Goal: Task Accomplishment & Management: Use online tool/utility

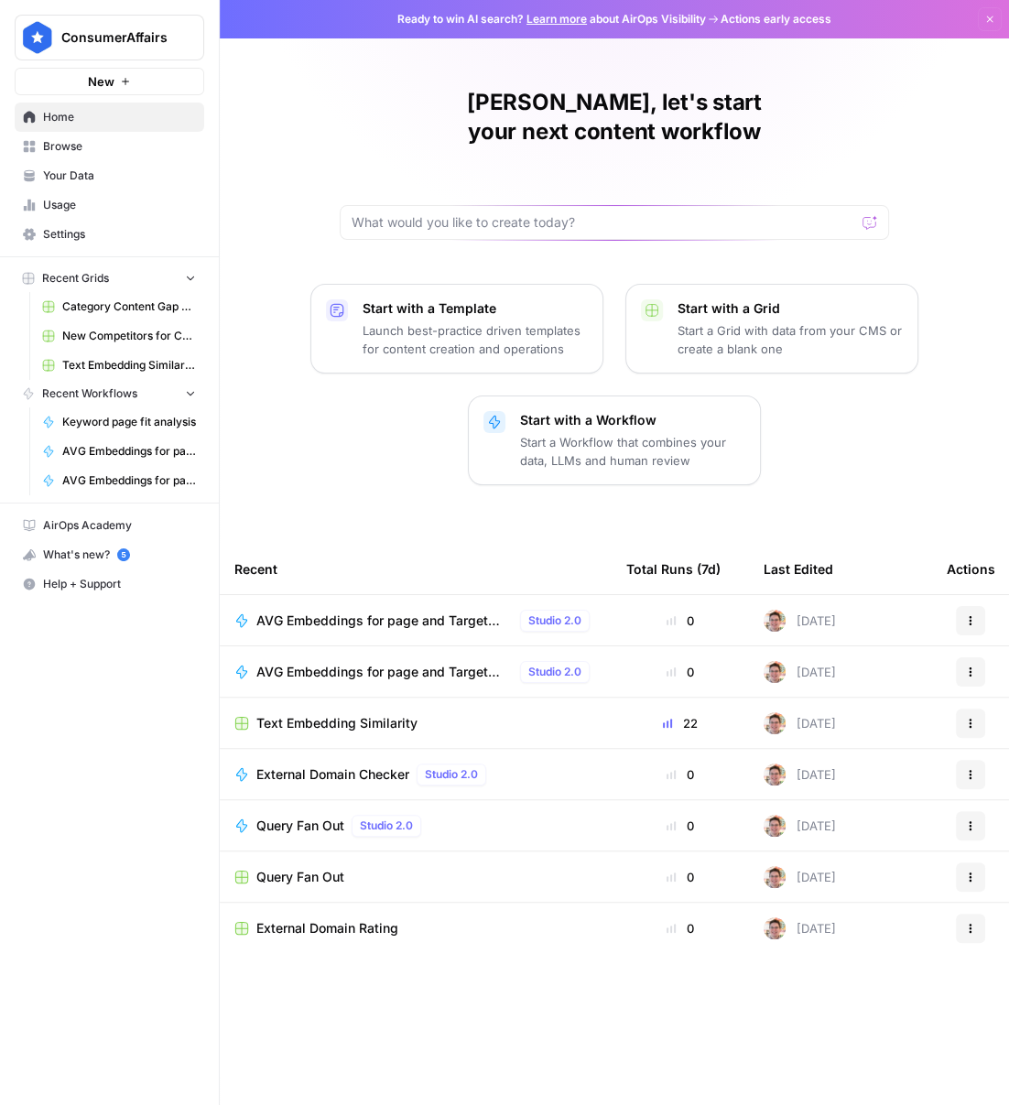
click at [304, 817] on span "Query Fan Out" at bounding box center [300, 826] width 88 height 18
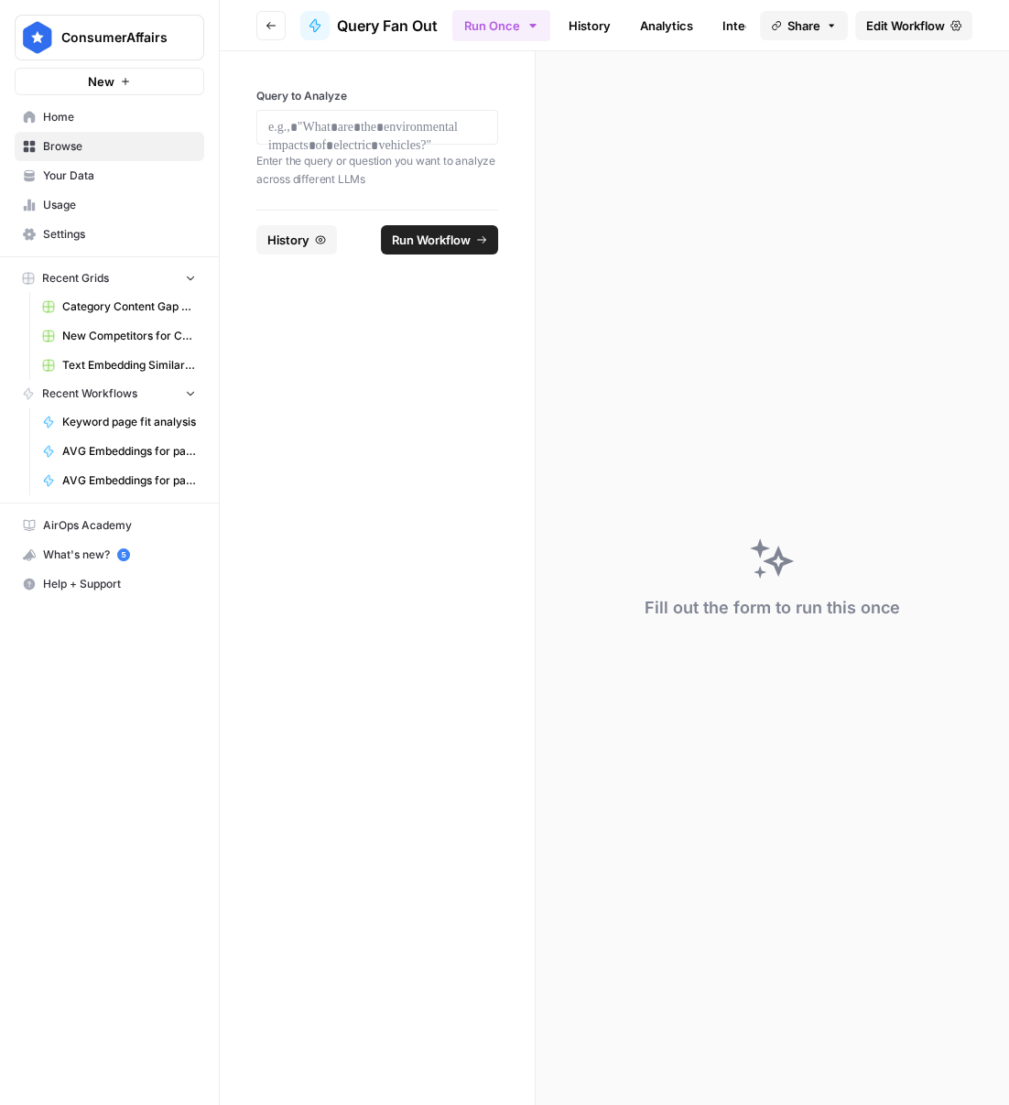
click at [908, 24] on span "Edit Workflow" at bounding box center [905, 25] width 79 height 18
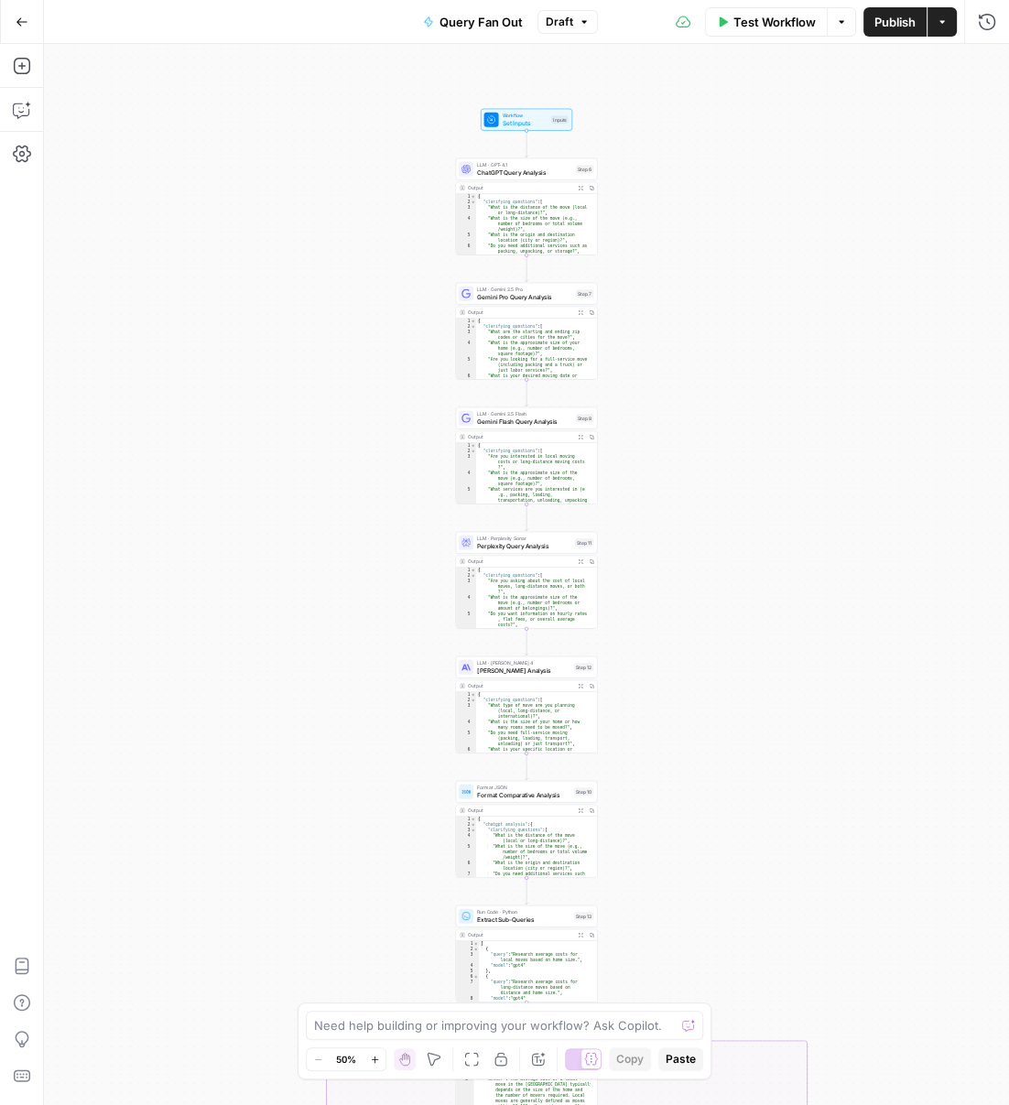
click at [546, 178] on div "LLM · GPT-4.1 ChatGPT Query Analysis Step 6 Copy step Delete step Add Note Test" at bounding box center [527, 169] width 142 height 22
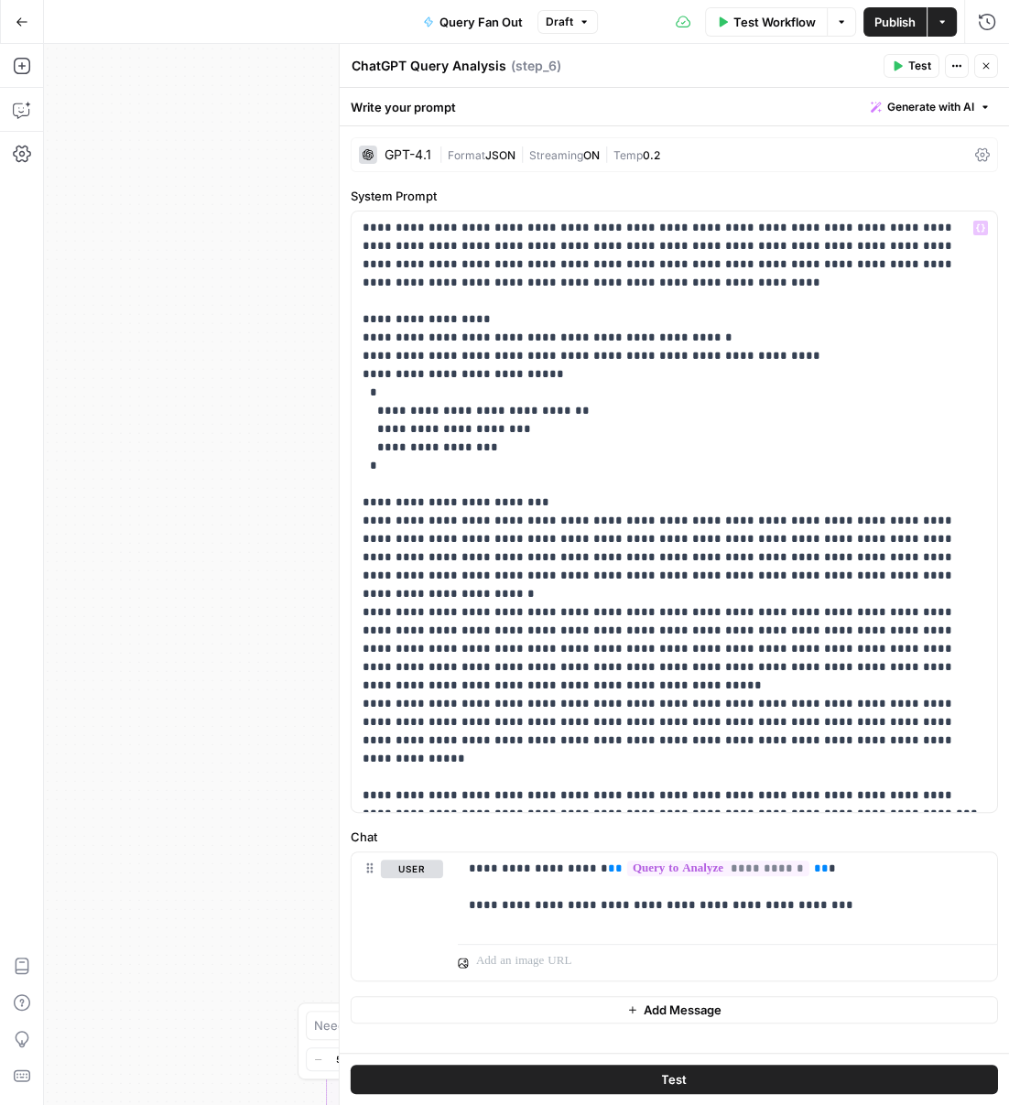
click at [233, 221] on div "true true true true true false false false false false Workflow Set Inputs Inpu…" at bounding box center [526, 574] width 965 height 1061
click at [987, 64] on icon "button" at bounding box center [985, 66] width 6 height 6
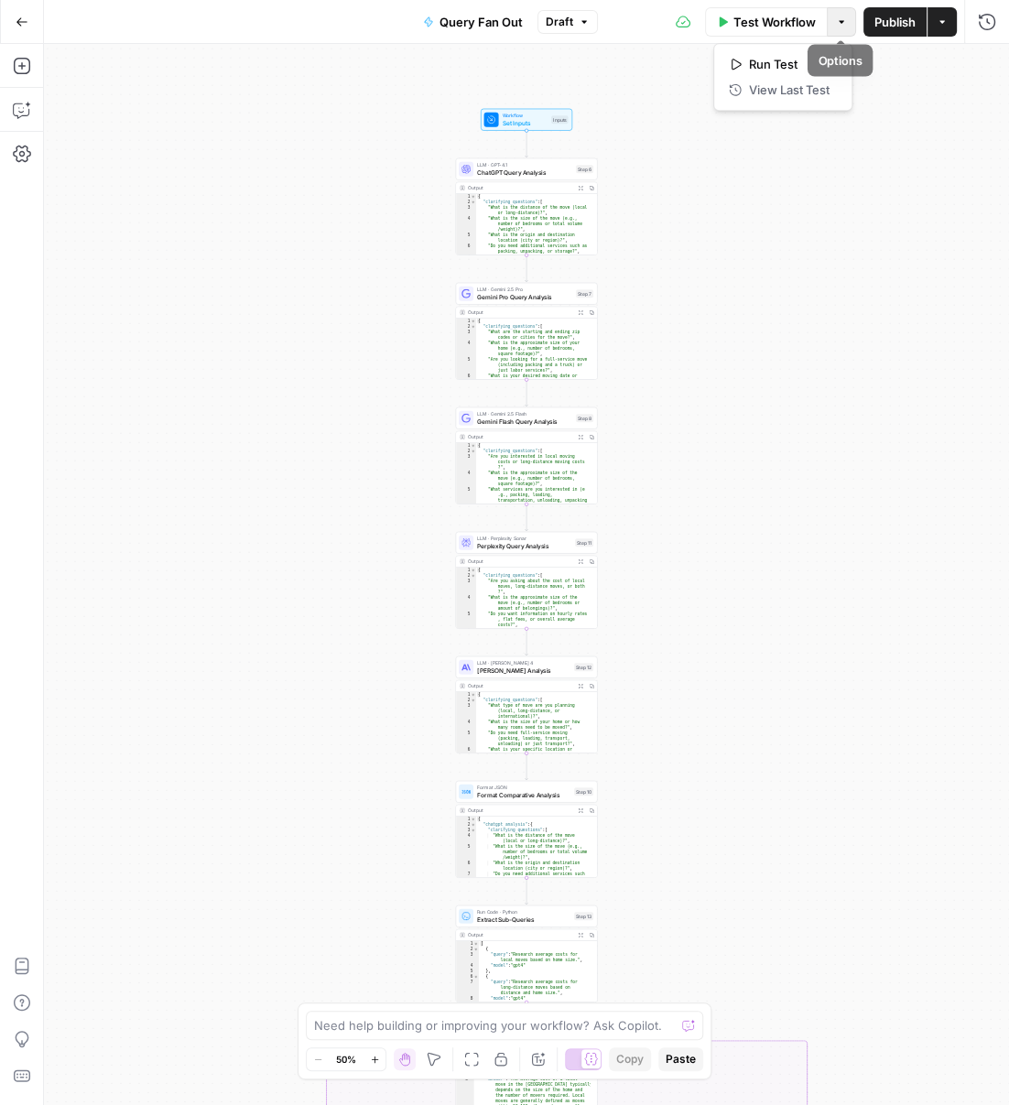
click at [828, 20] on button "Options" at bounding box center [841, 21] width 29 height 29
click at [983, 27] on icon "button" at bounding box center [987, 21] width 16 height 16
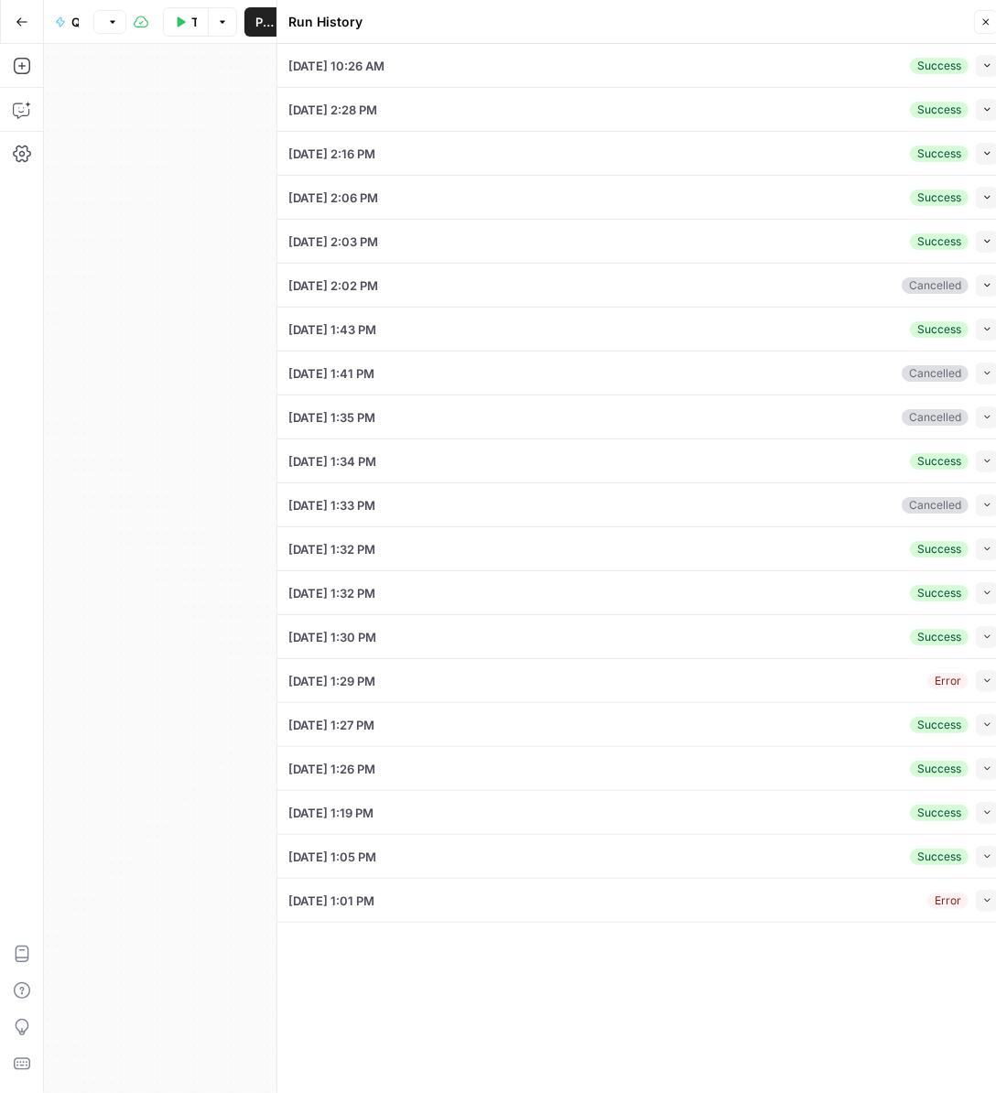
click at [768, 62] on div "[DATE] 10:26 AM Success Collapse" at bounding box center [642, 65] width 709 height 43
click at [978, 67] on button "Collapse" at bounding box center [987, 66] width 22 height 22
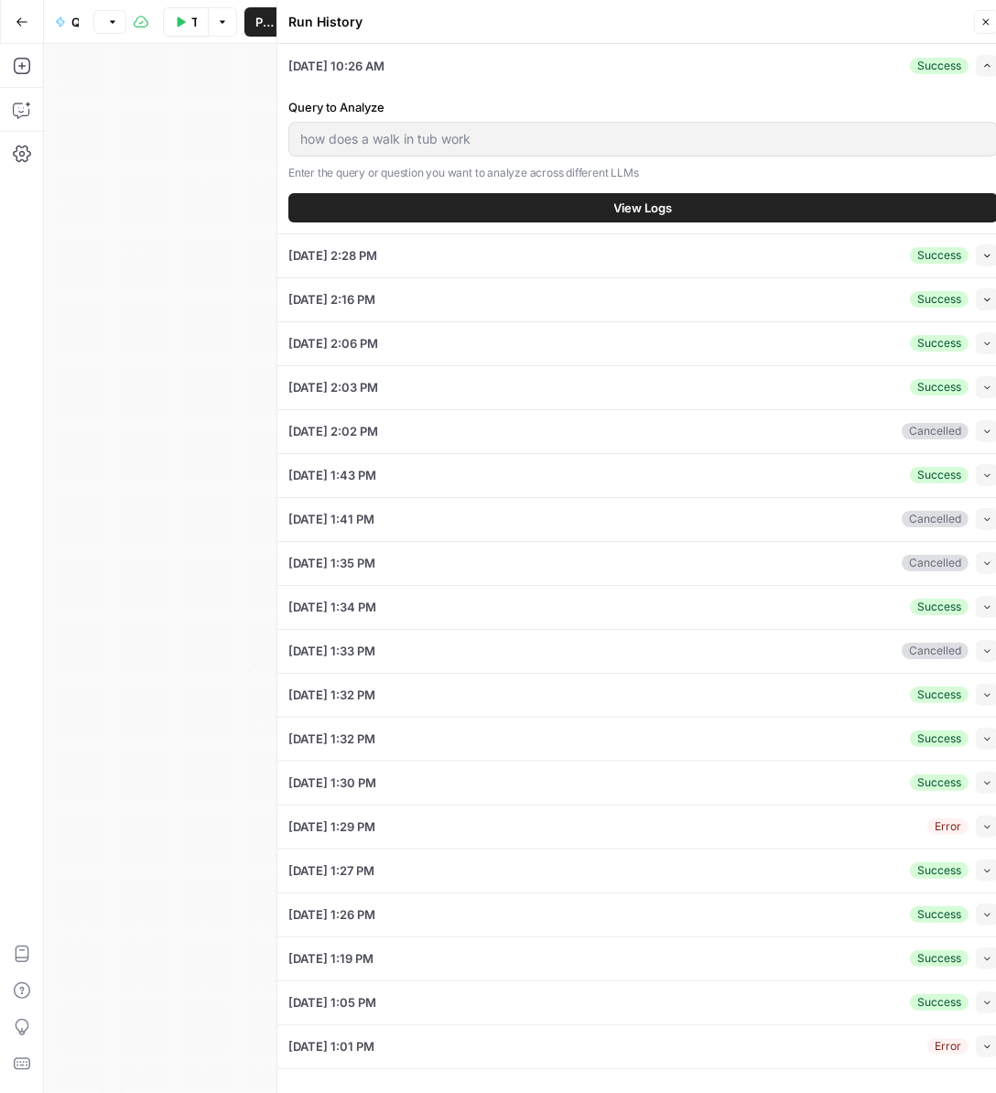
click at [637, 212] on span "View Logs" at bounding box center [643, 208] width 59 height 18
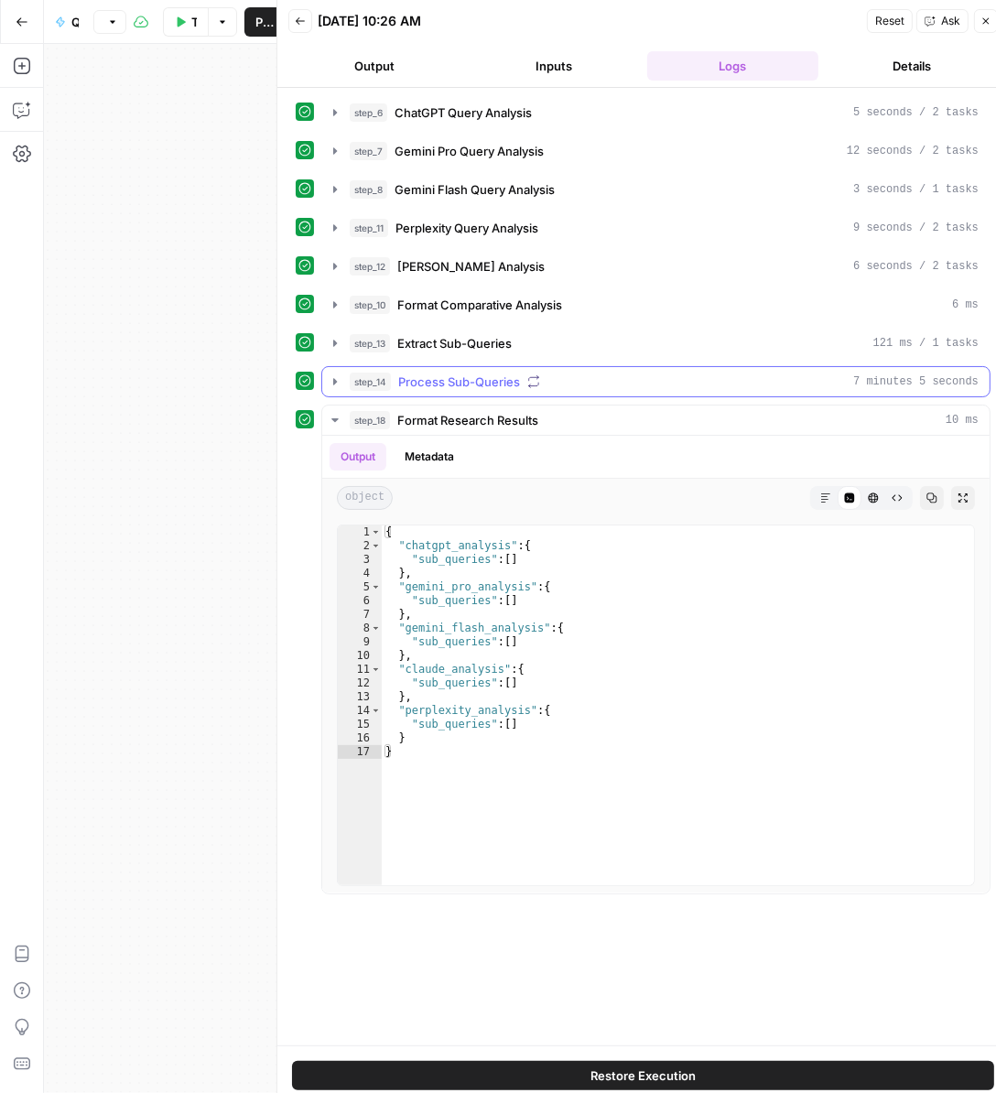
click at [338, 378] on icon "button" at bounding box center [335, 381] width 15 height 15
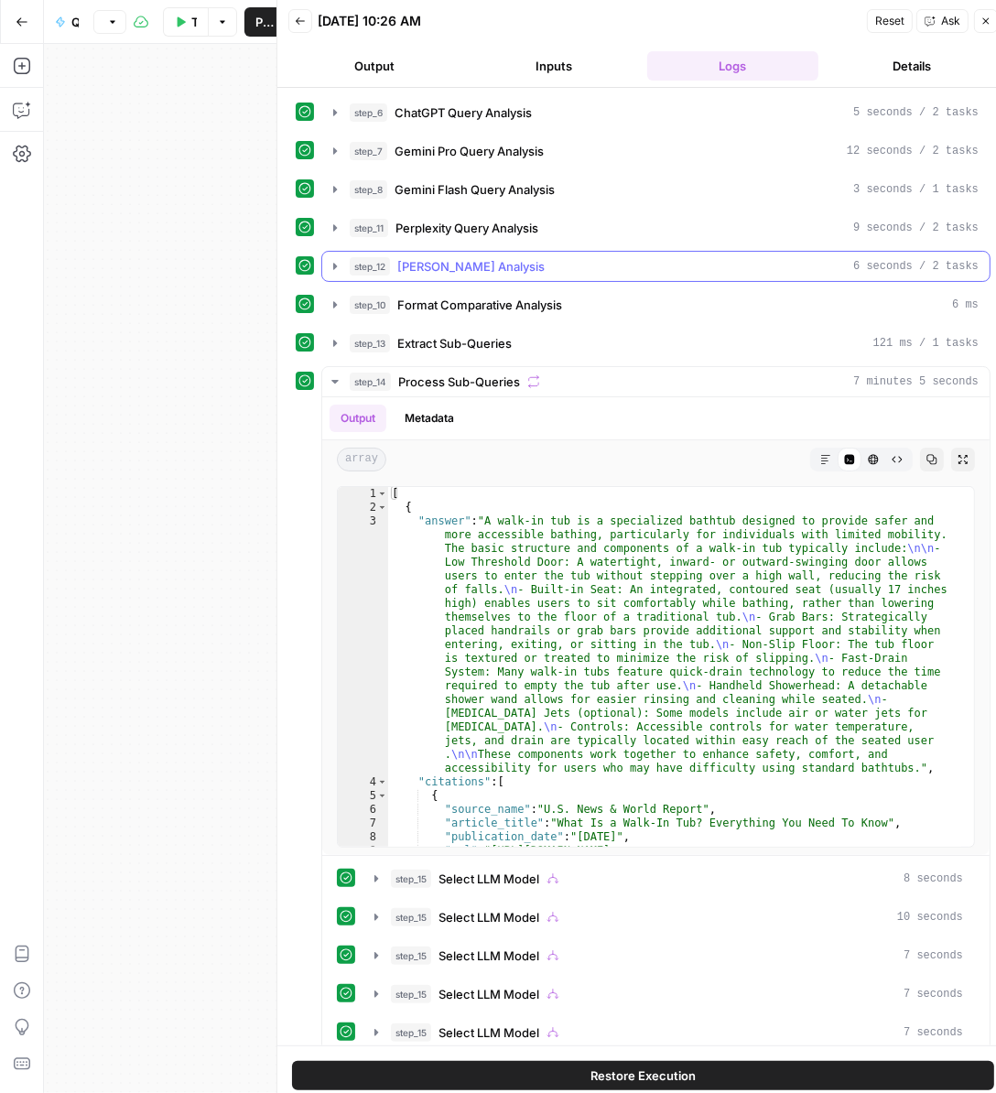
click at [333, 266] on icon "button" at bounding box center [335, 266] width 4 height 6
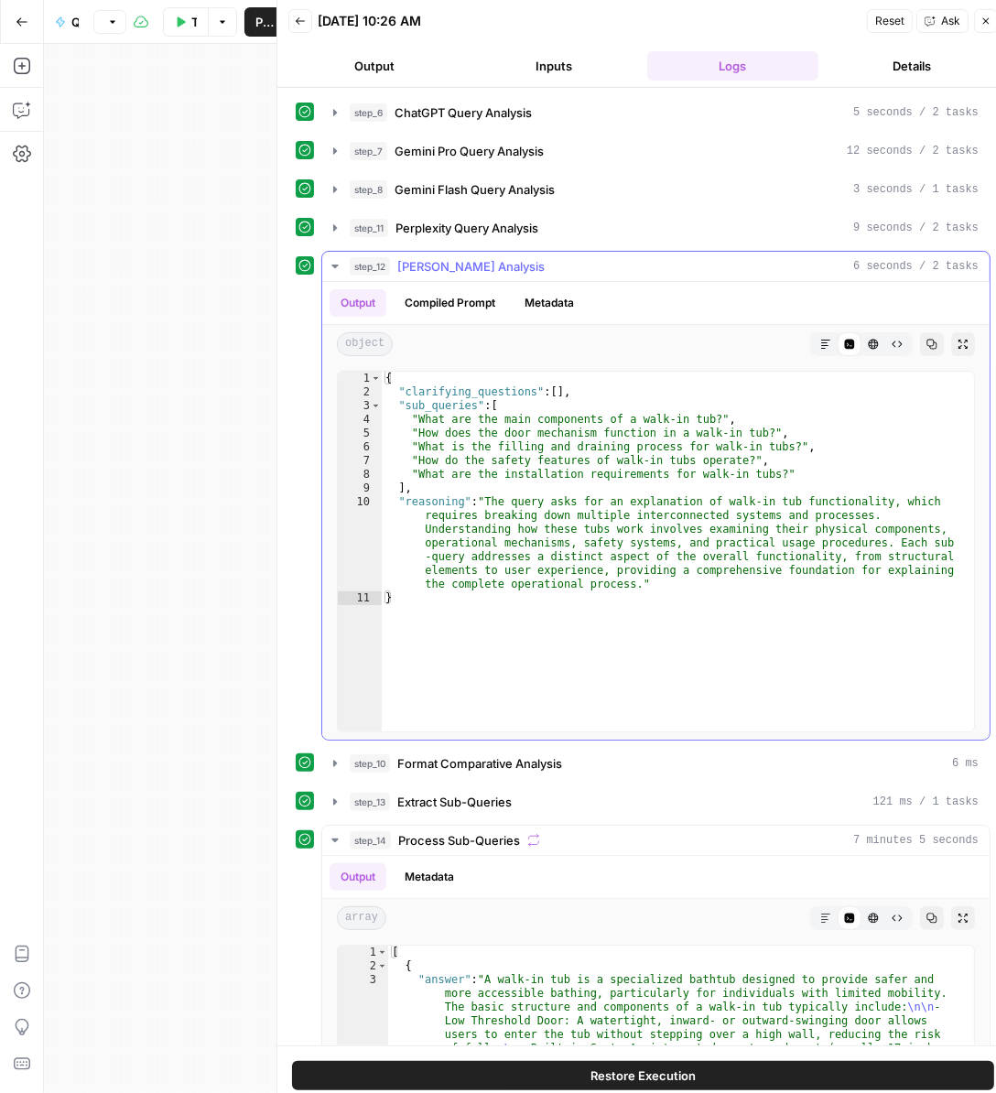
click at [329, 261] on icon "button" at bounding box center [335, 266] width 15 height 15
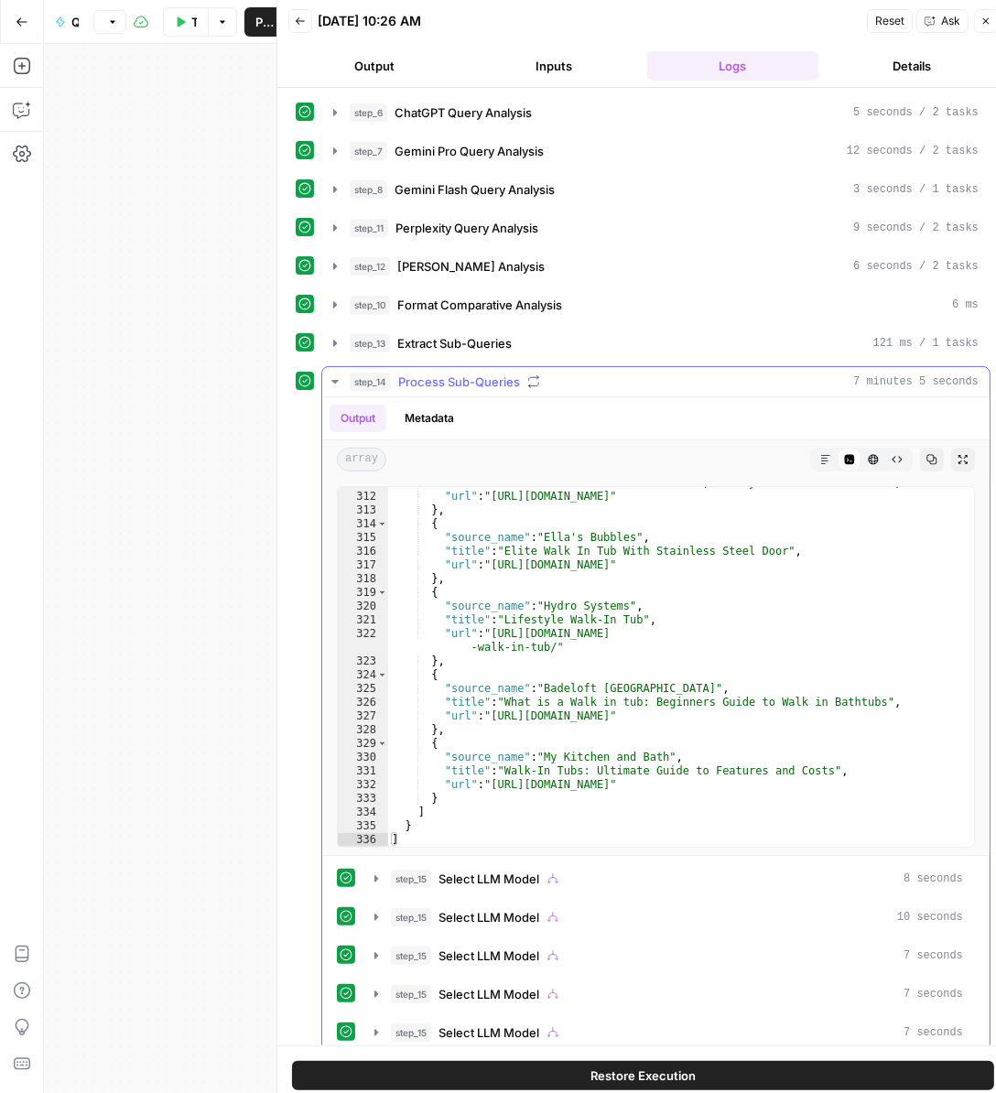
click at [334, 376] on icon "button" at bounding box center [335, 381] width 15 height 15
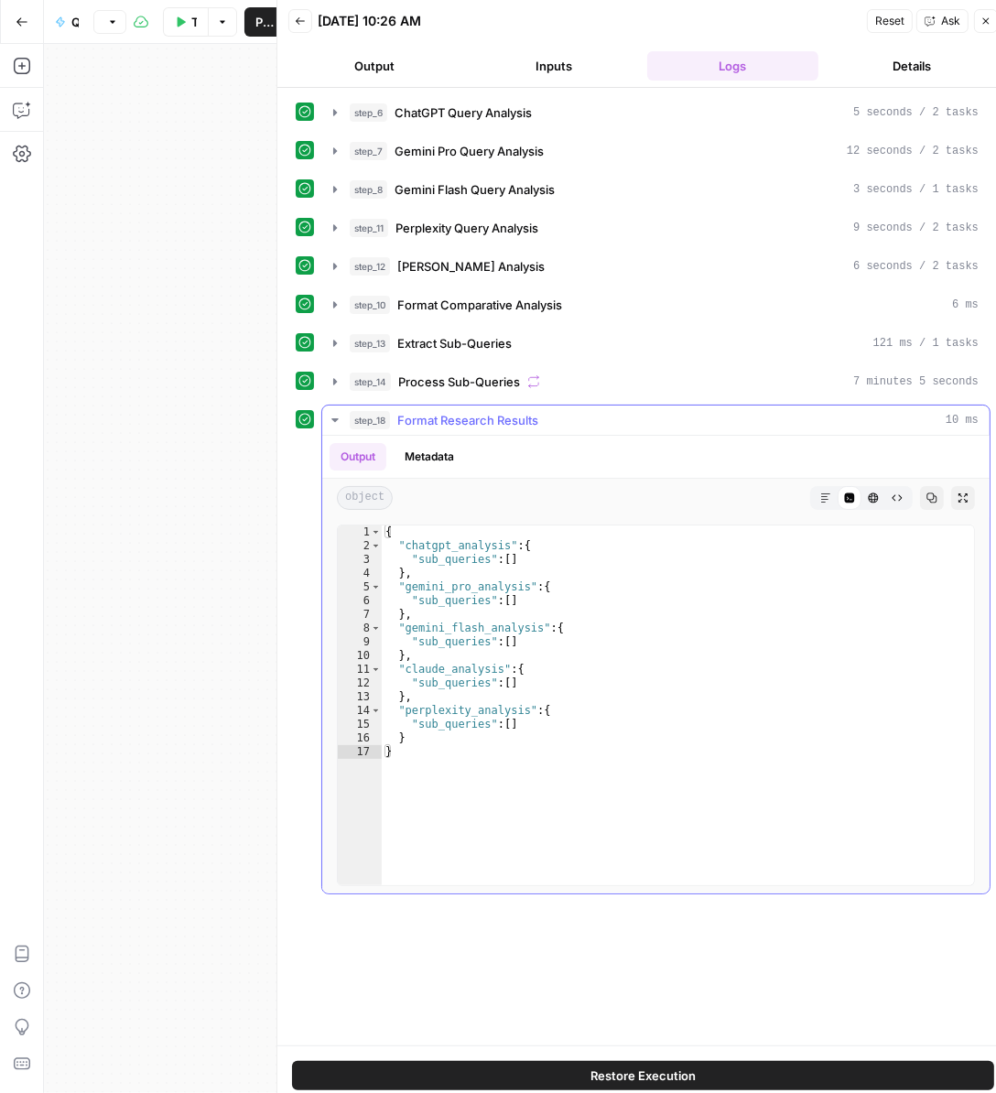
click at [332, 416] on icon "button" at bounding box center [335, 420] width 15 height 15
